Goal: Task Accomplishment & Management: Manage account settings

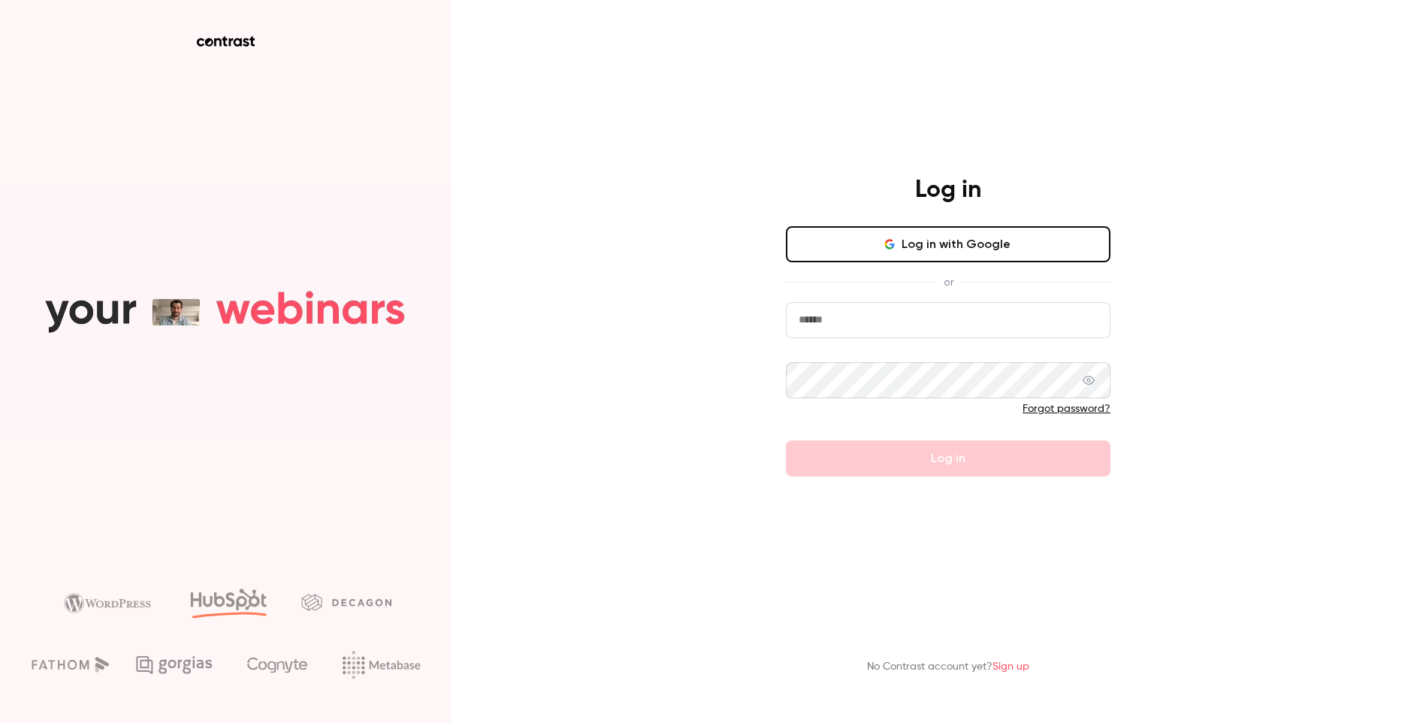
click at [920, 315] on input "email" at bounding box center [948, 320] width 325 height 36
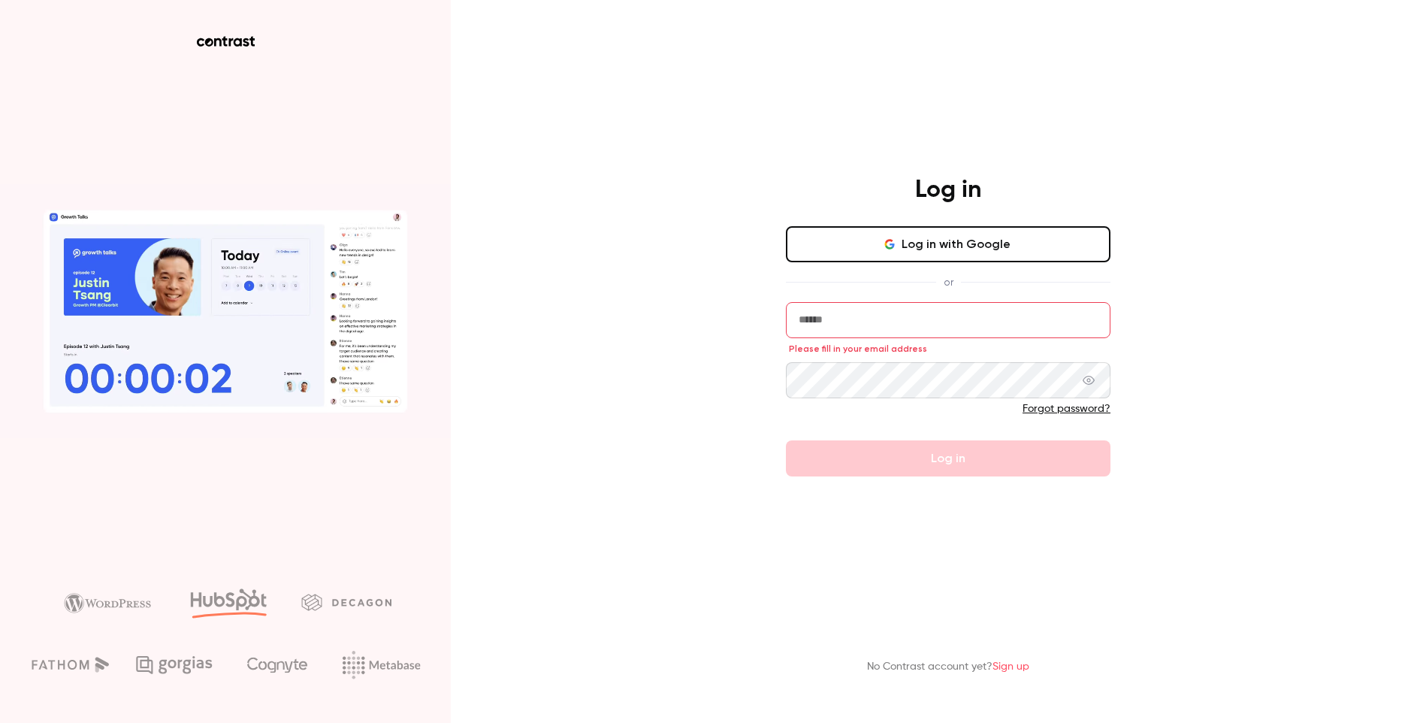
drag, startPoint x: 951, startPoint y: 353, endPoint x: 946, endPoint y: 338, distance: 15.7
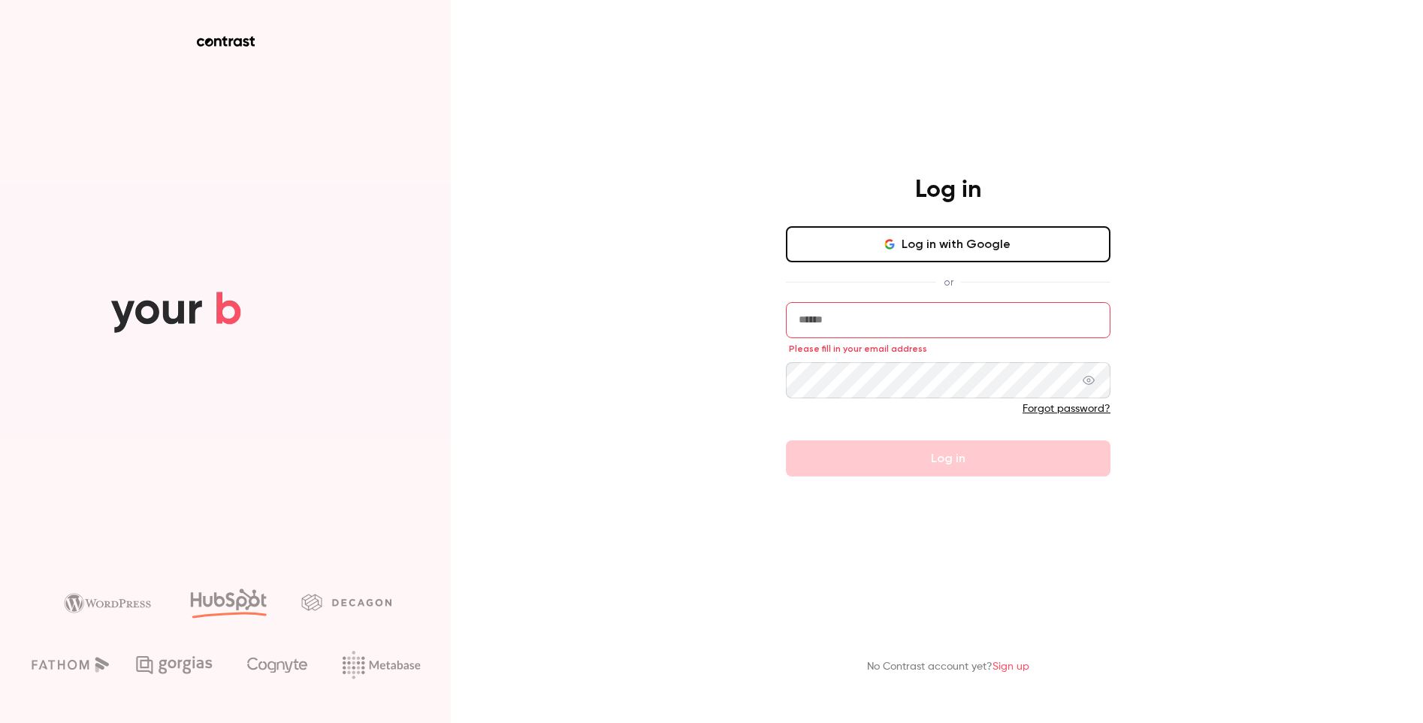
click at [950, 351] on form "Please fill in your email address Forgot password? Log in" at bounding box center [948, 389] width 325 height 174
click at [945, 336] on input "email" at bounding box center [948, 320] width 325 height 36
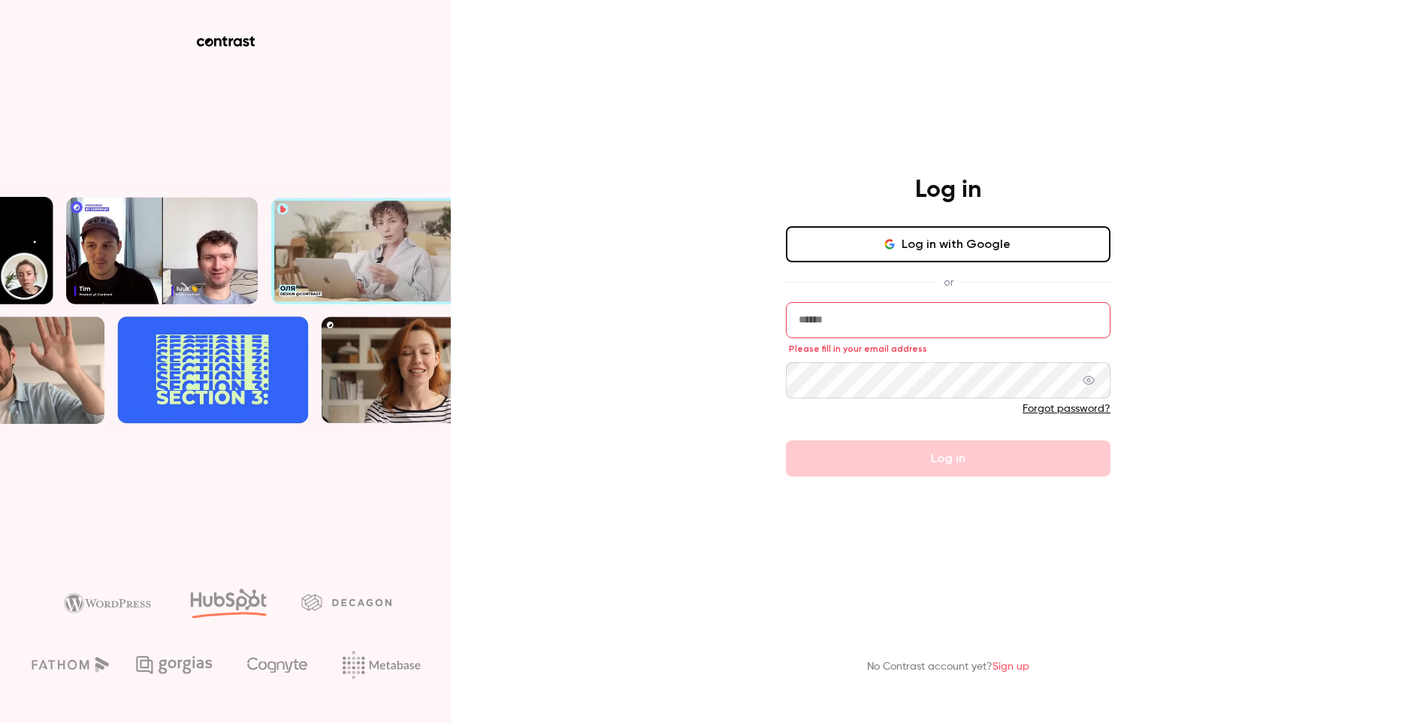
type input "**********"
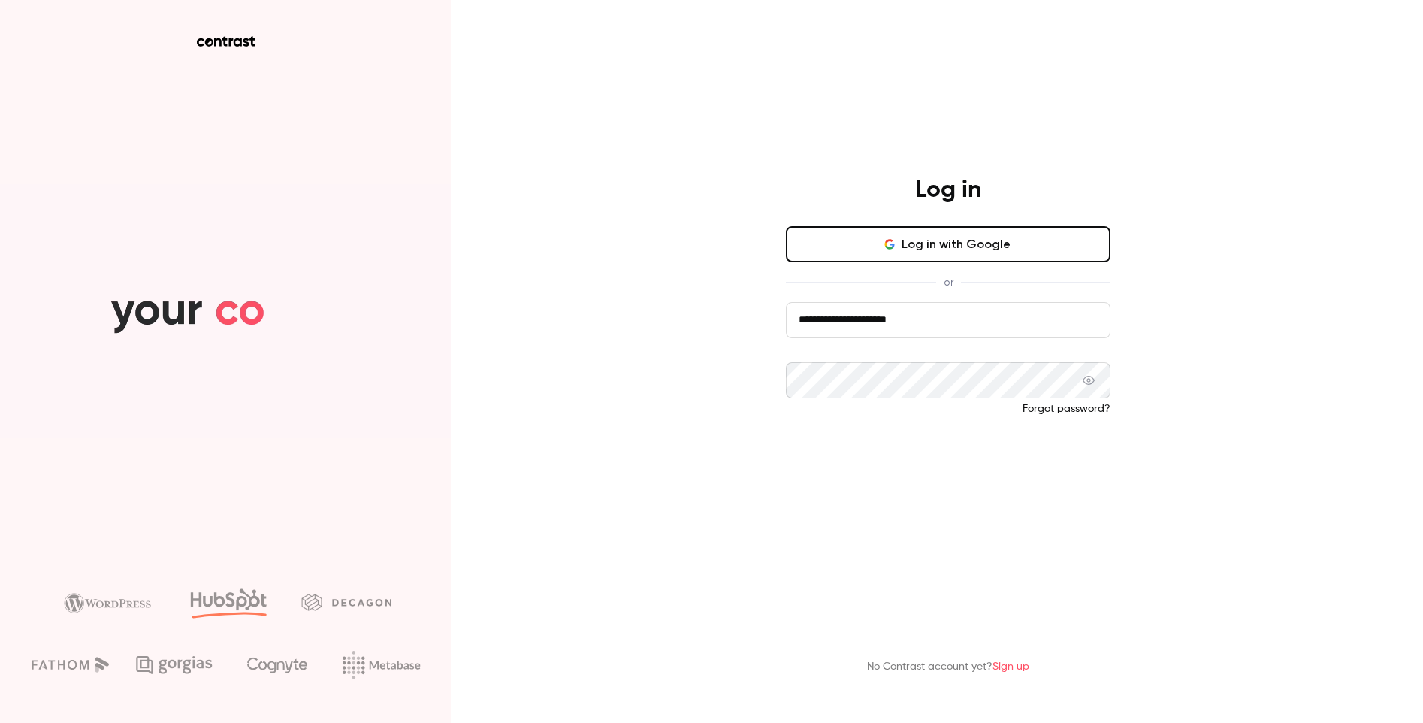
click at [948, 471] on button "Log in" at bounding box center [948, 458] width 325 height 36
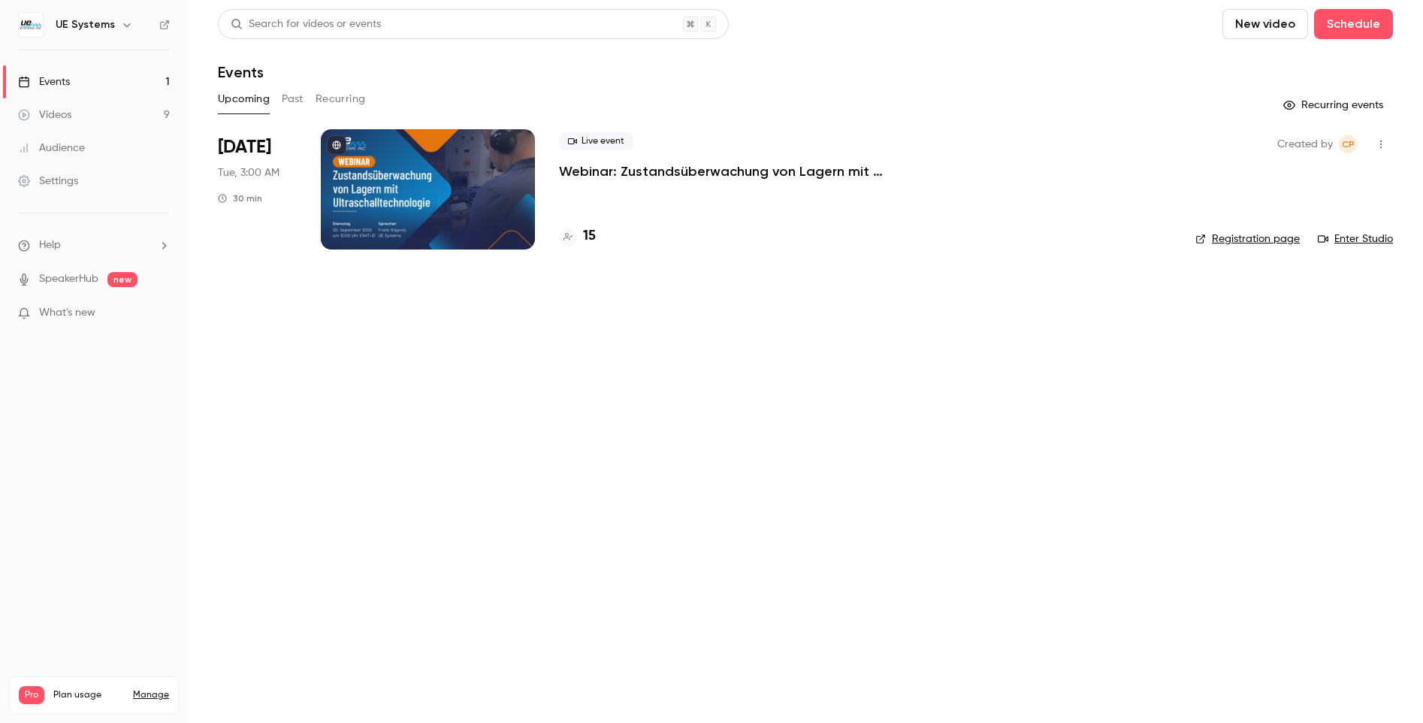
click at [39, 120] on div "Videos" at bounding box center [44, 114] width 53 height 15
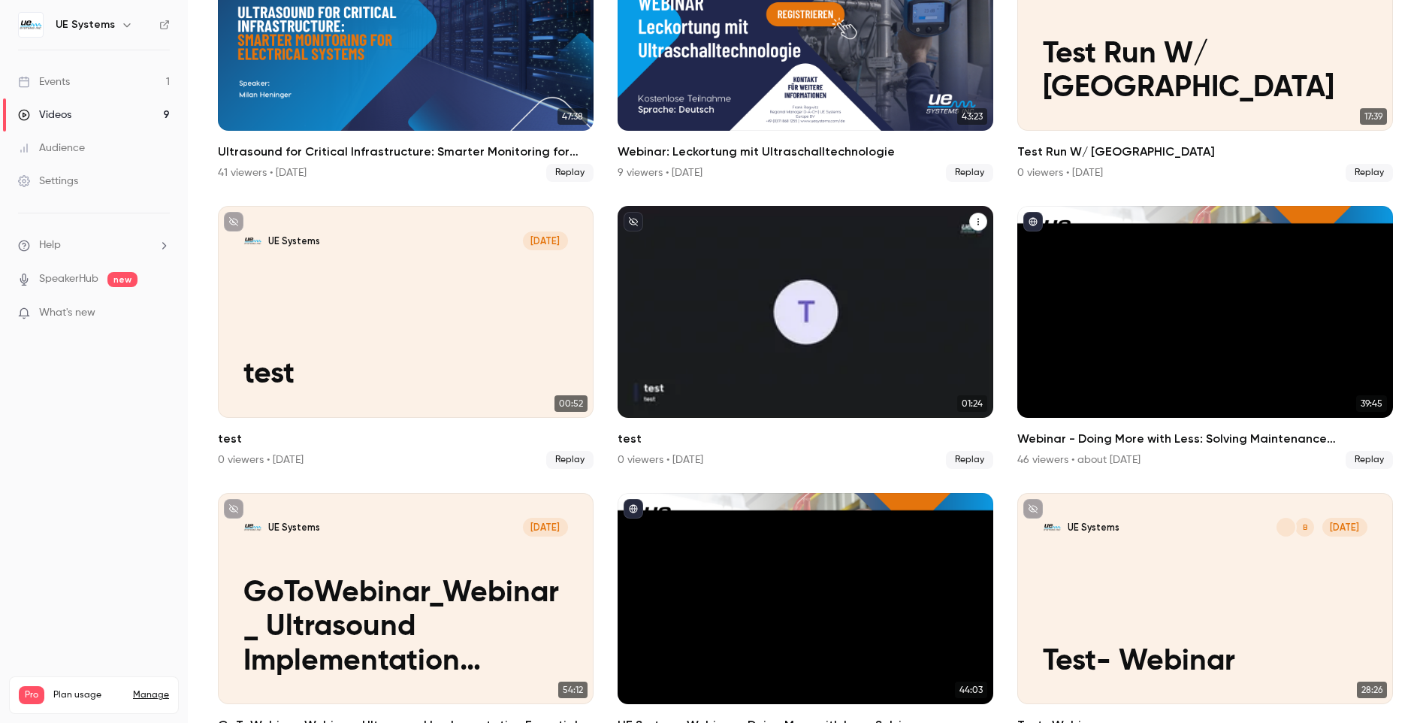
scroll to position [260, 0]
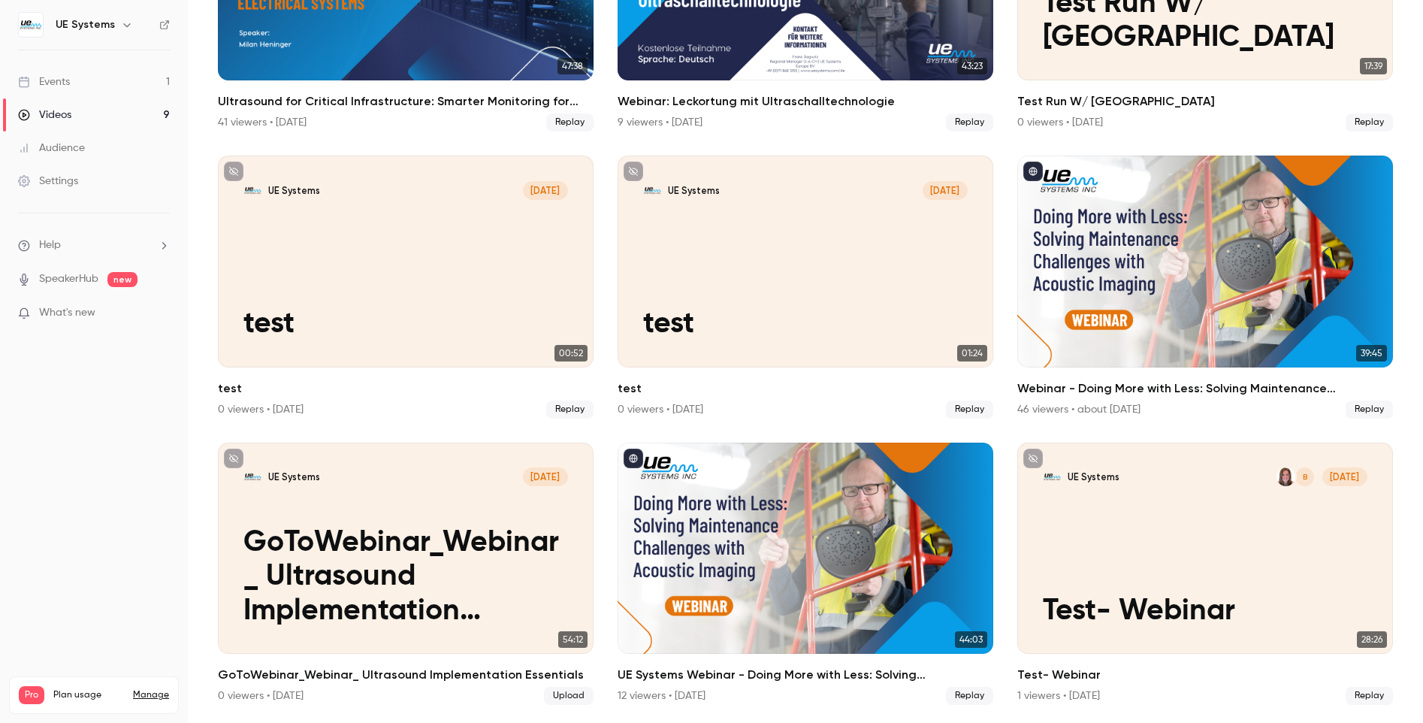
click at [54, 86] on div "Events" at bounding box center [44, 81] width 52 height 15
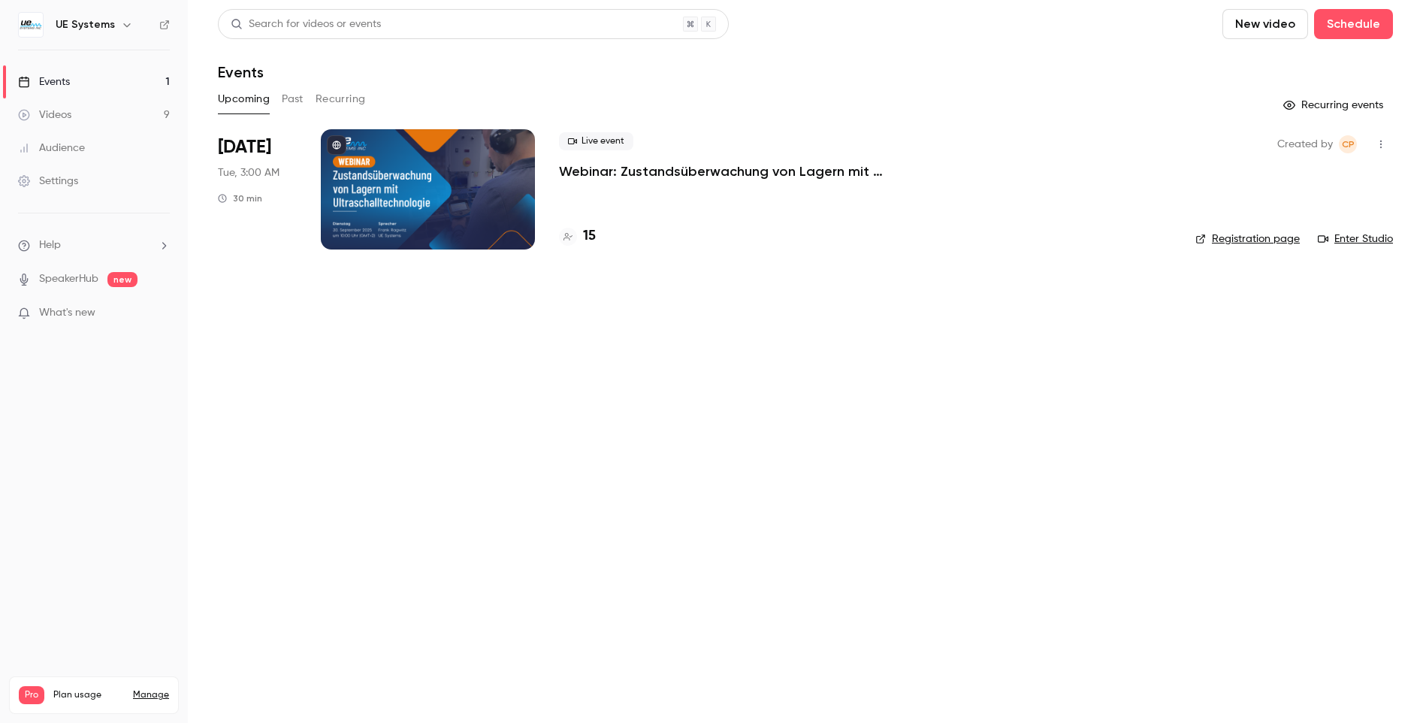
click at [302, 99] on button "Past" at bounding box center [293, 99] width 22 height 24
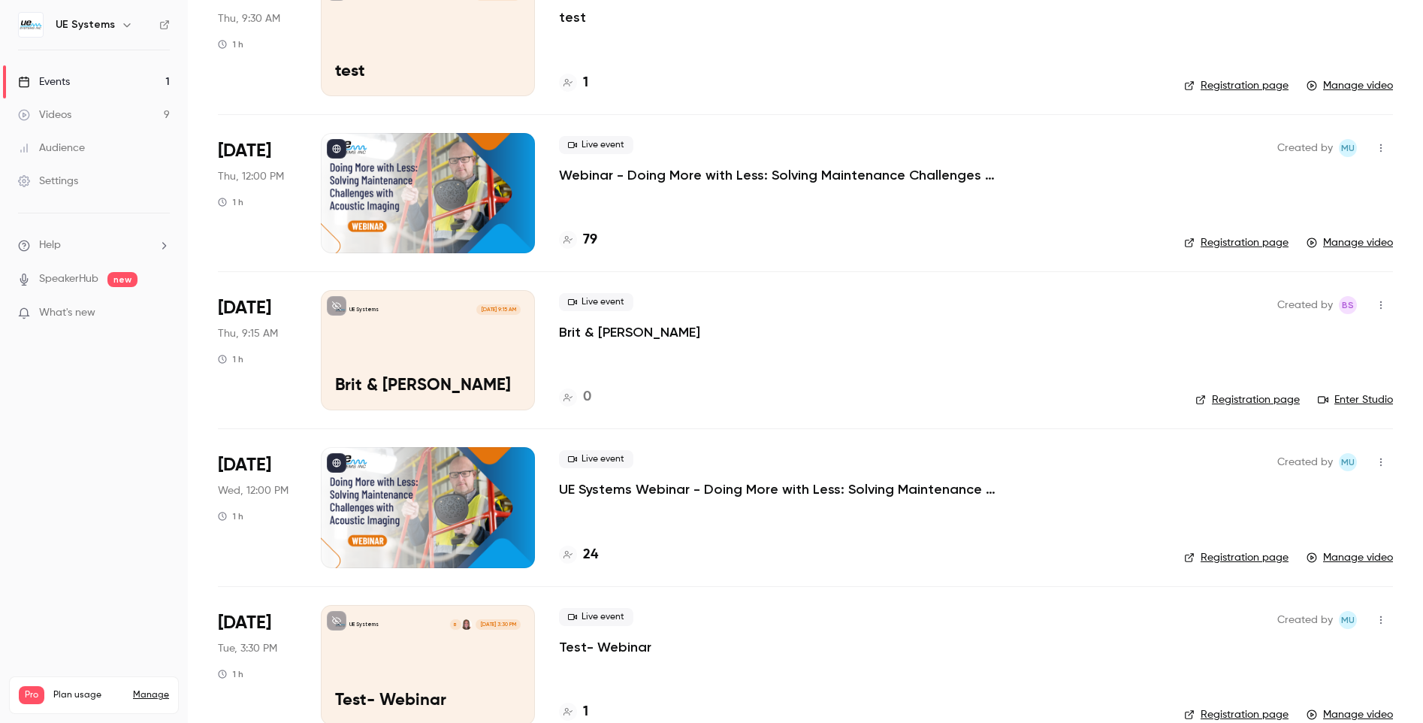
scroll to position [812, 0]
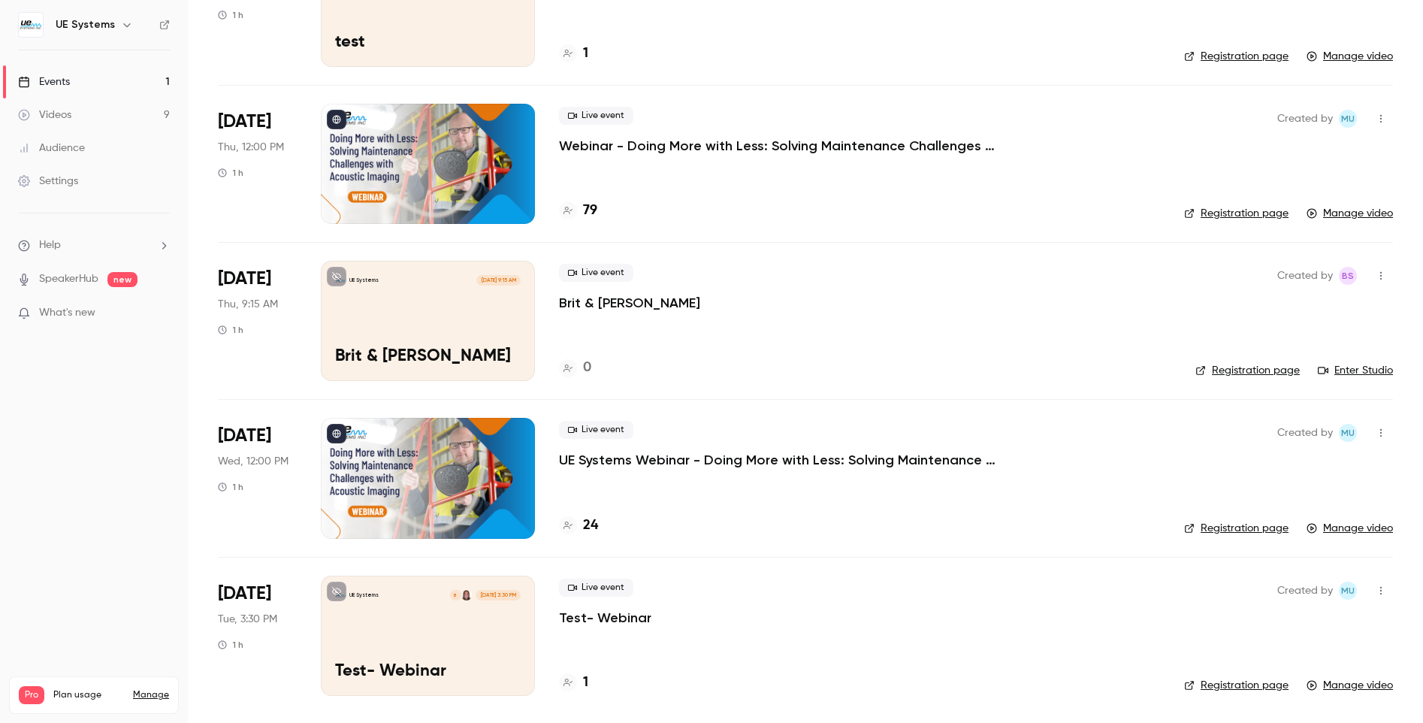
click at [68, 183] on div "Settings" at bounding box center [48, 181] width 60 height 15
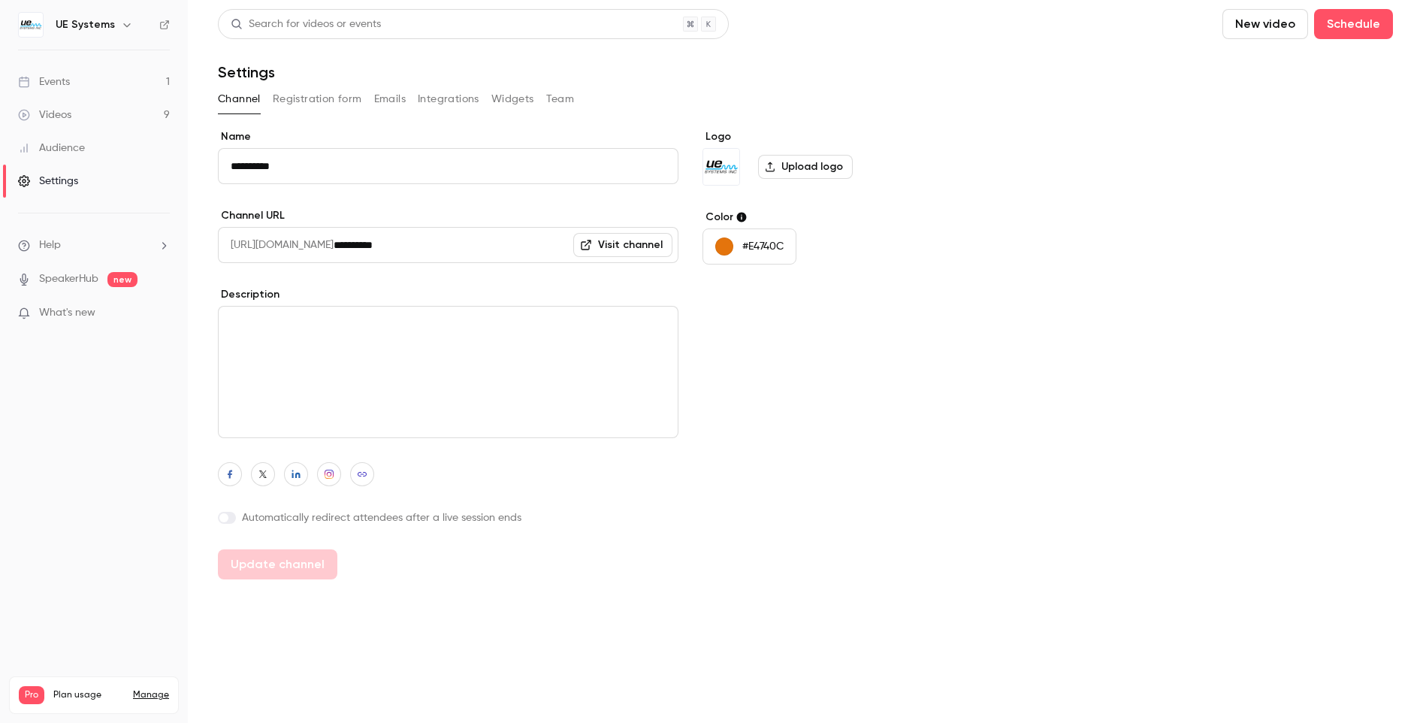
click at [570, 101] on button "Team" at bounding box center [560, 99] width 29 height 24
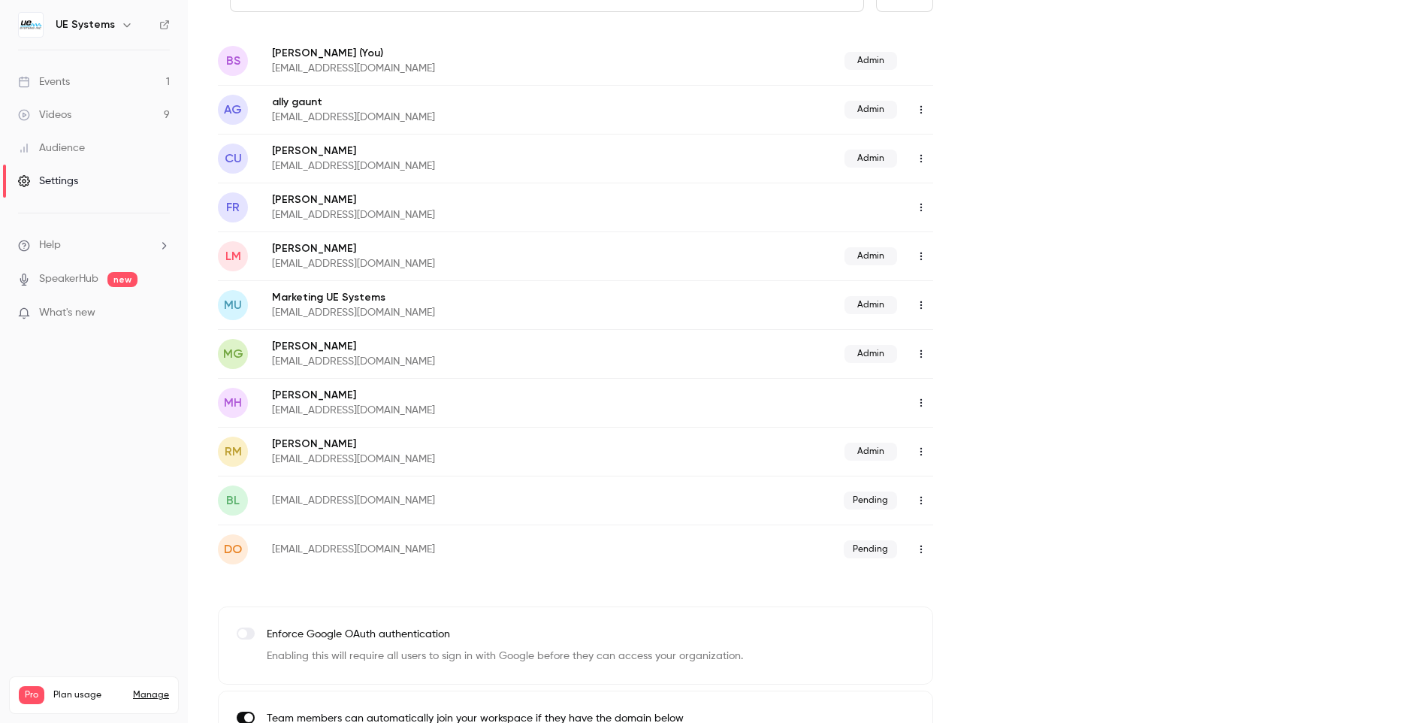
scroll to position [158, 0]
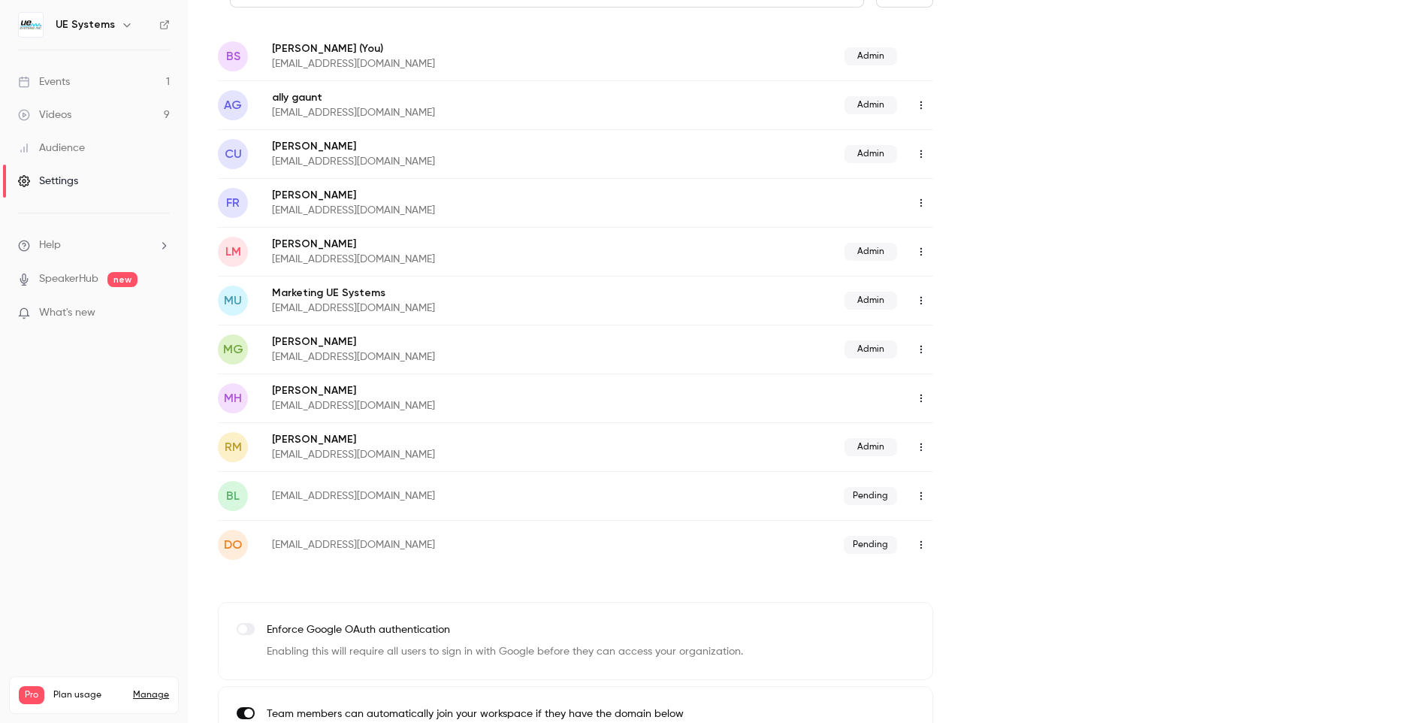
click at [926, 398] on icon "button" at bounding box center [921, 398] width 12 height 11
click at [1003, 395] on div at bounding box center [711, 361] width 1423 height 723
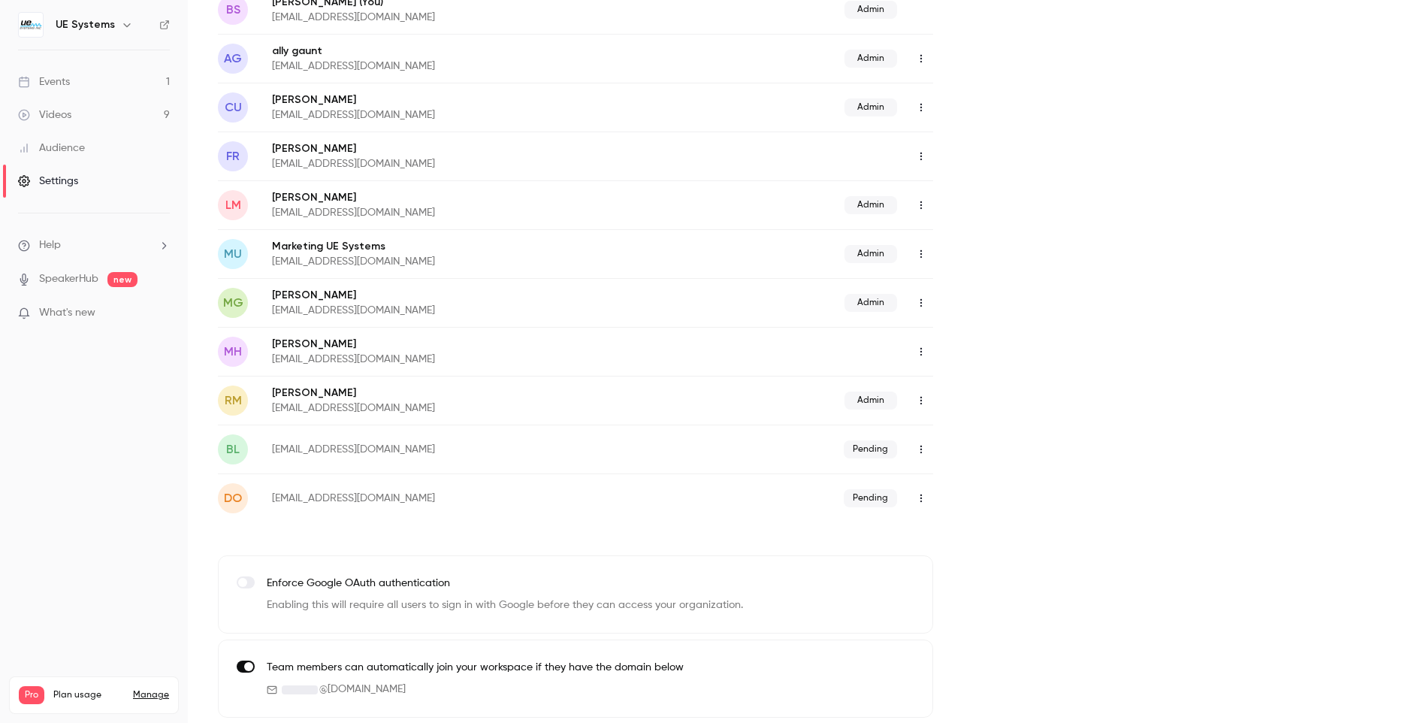
scroll to position [208, 0]
